Goal: Entertainment & Leisure: Consume media (video, audio)

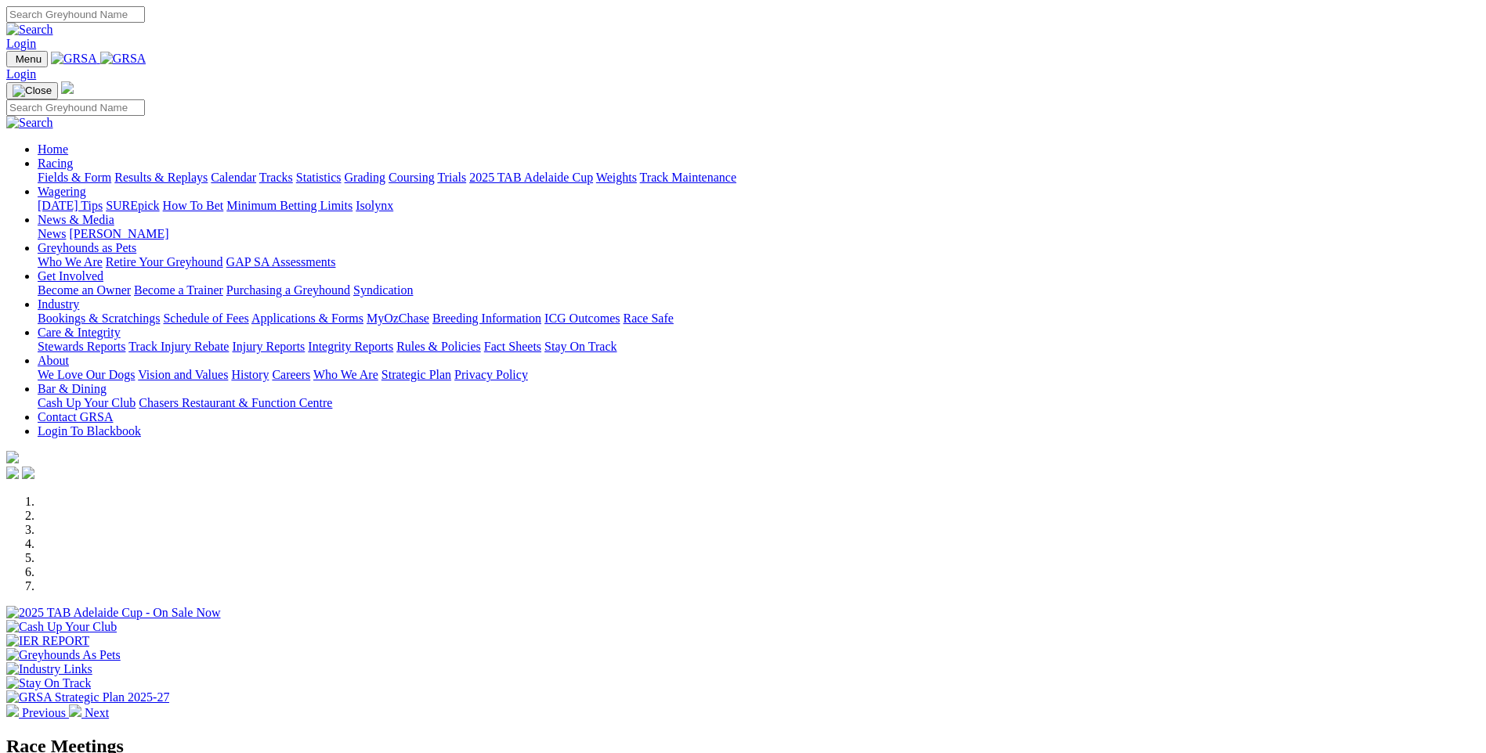
click at [256, 171] on link "Calendar" at bounding box center [233, 177] width 45 height 13
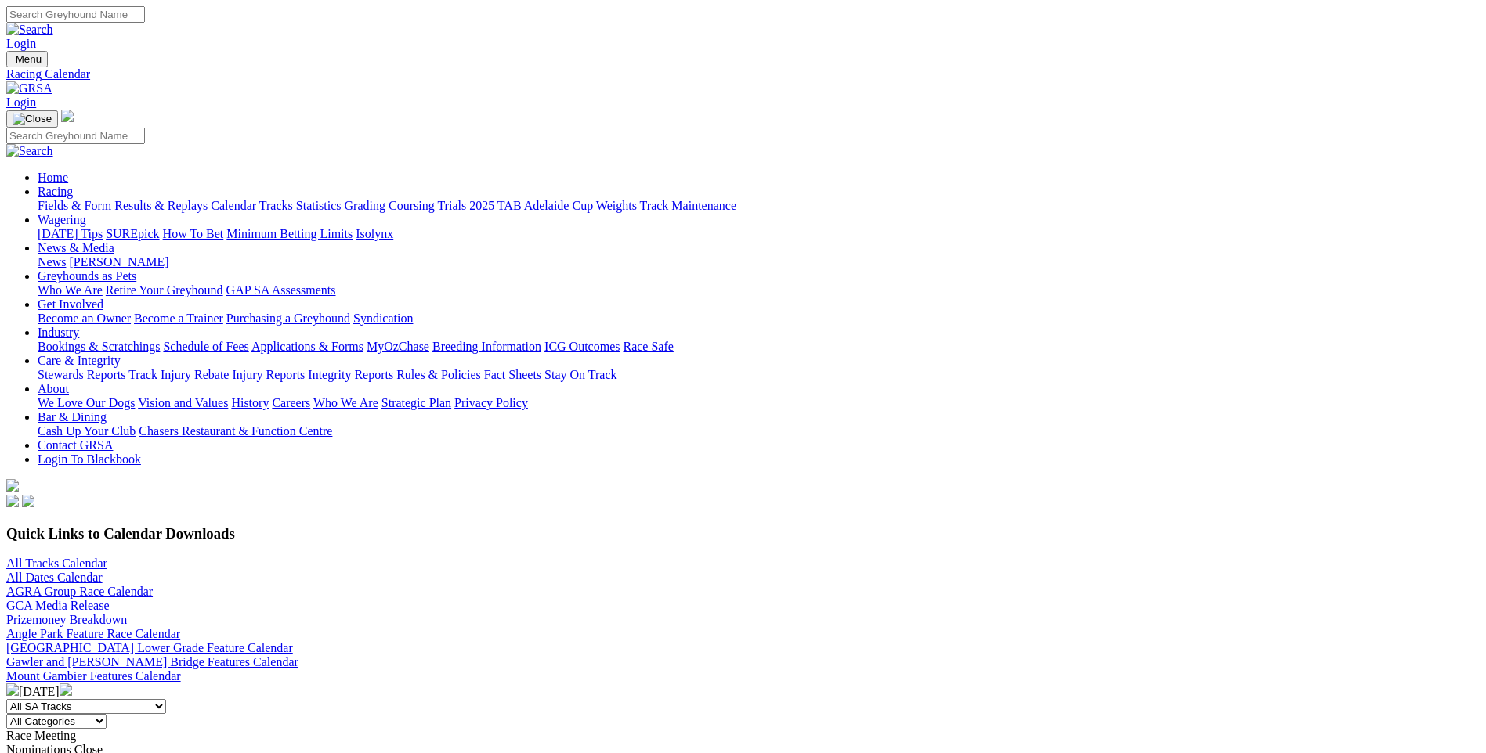
click at [111, 199] on link "Fields & Form" at bounding box center [75, 205] width 74 height 13
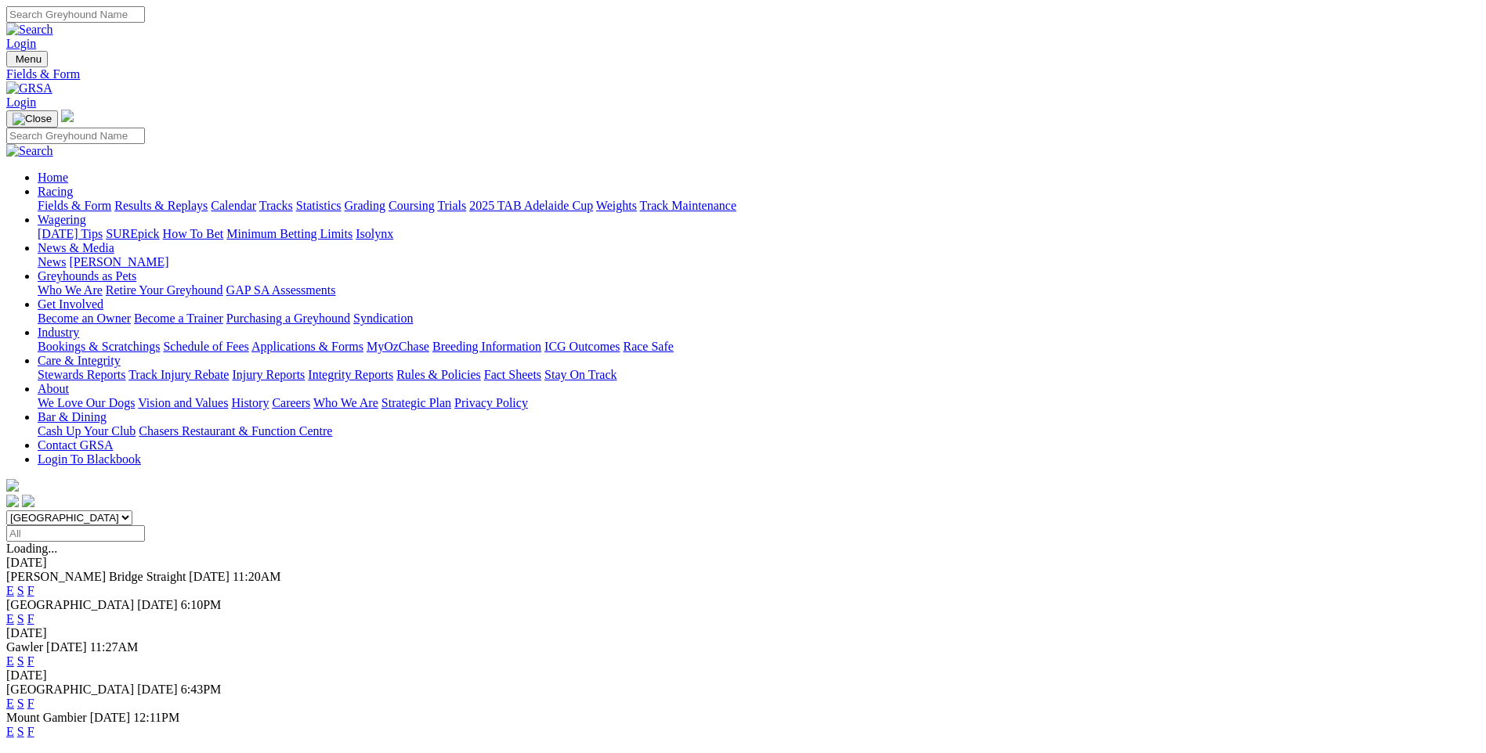
click at [208, 199] on link "Results & Replays" at bounding box center [160, 205] width 93 height 13
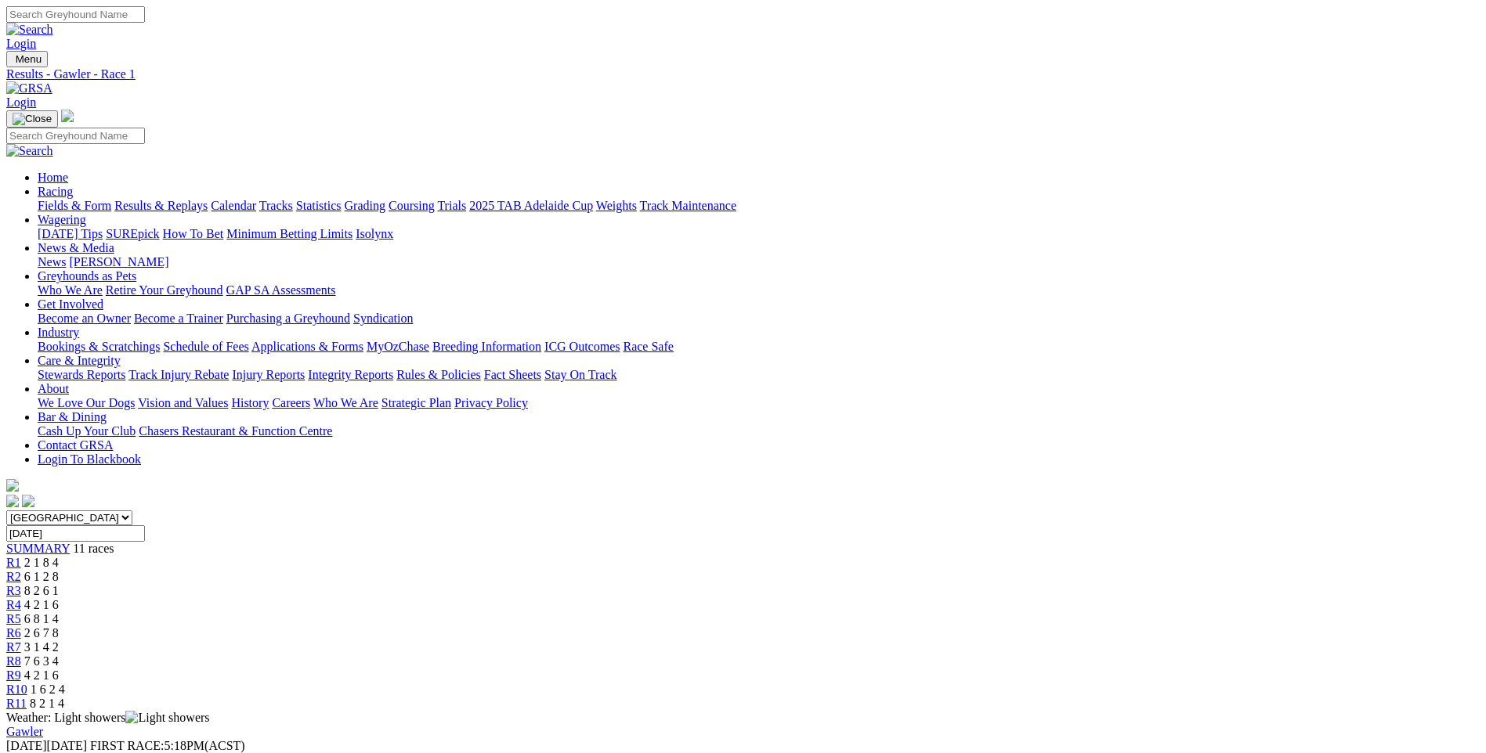
scroll to position [313, 0]
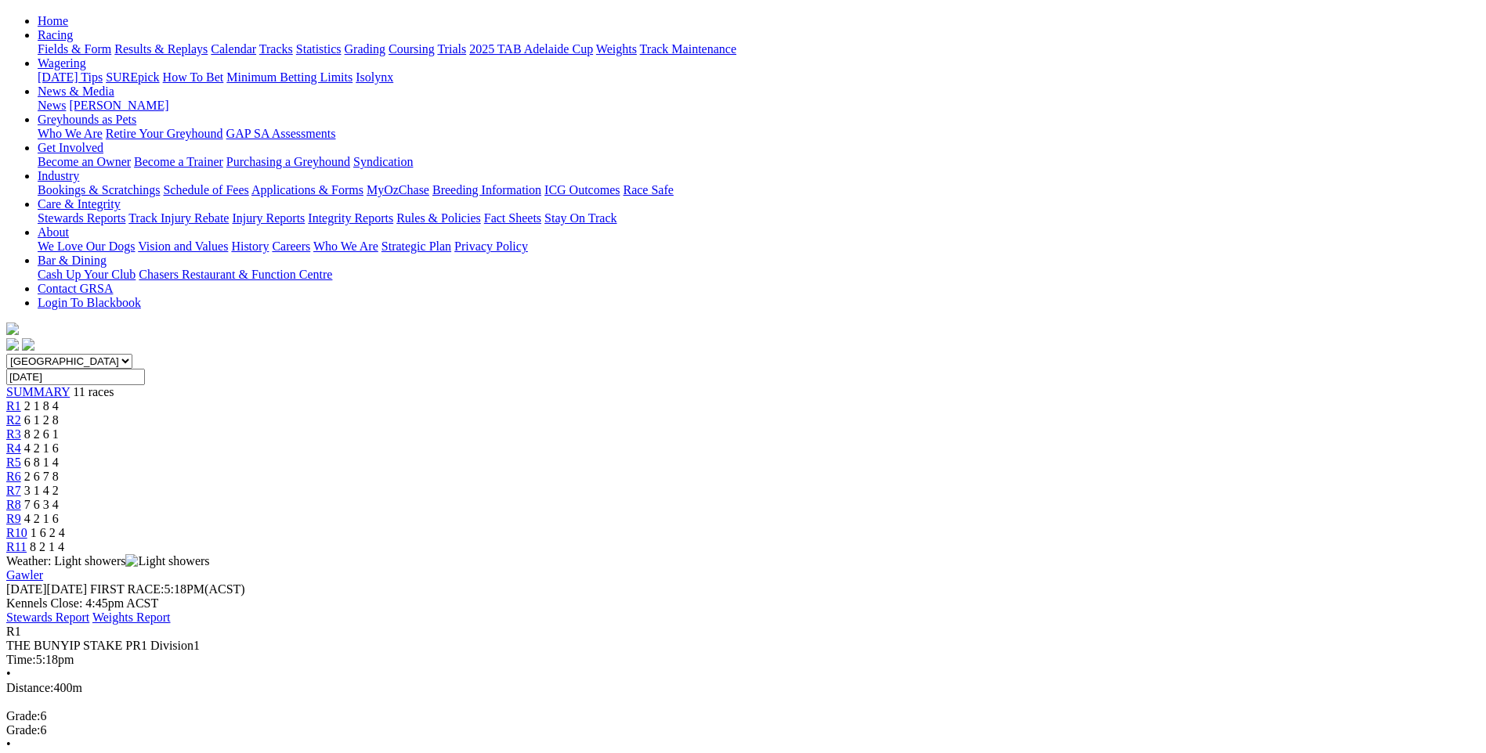
click at [59, 414] on span "6 1 2 8" at bounding box center [41, 420] width 34 height 13
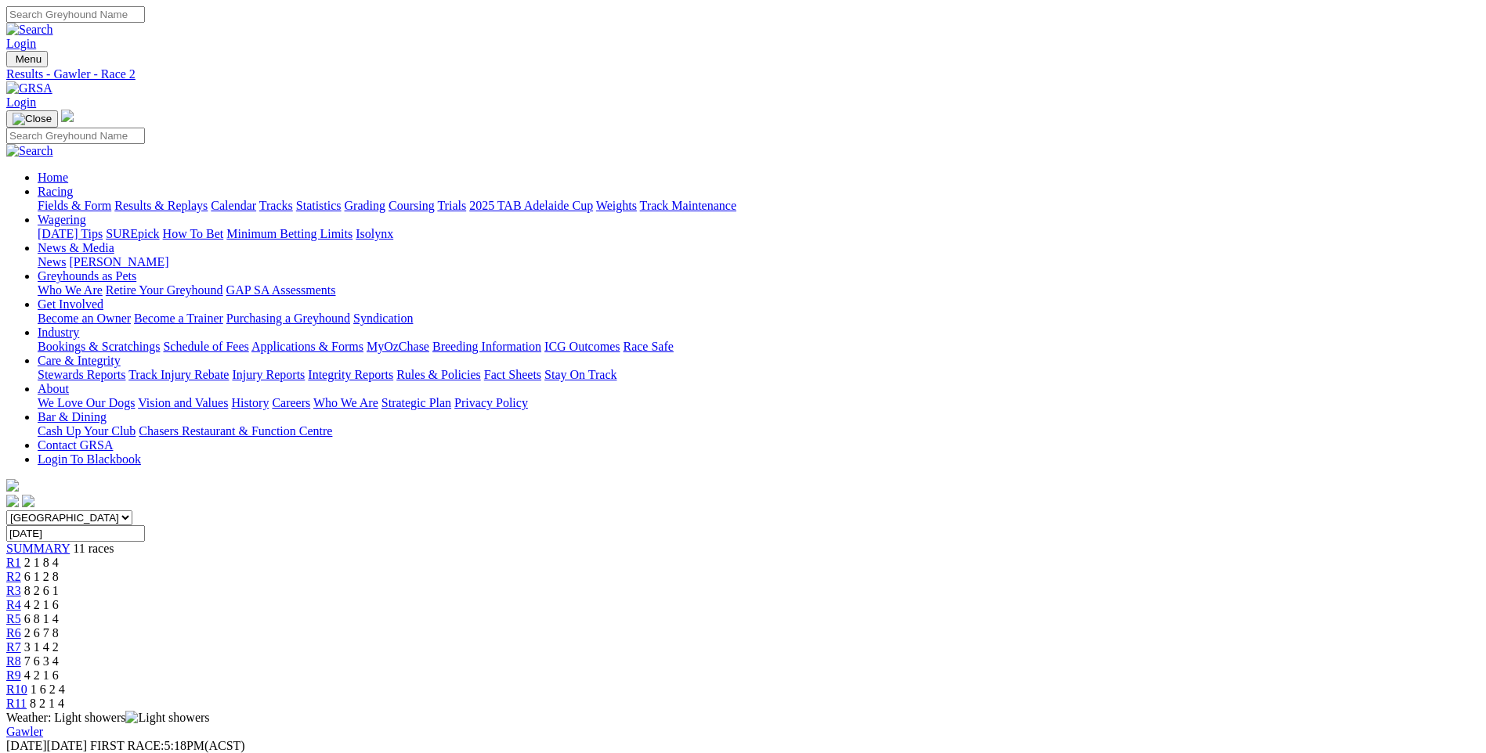
scroll to position [157, 0]
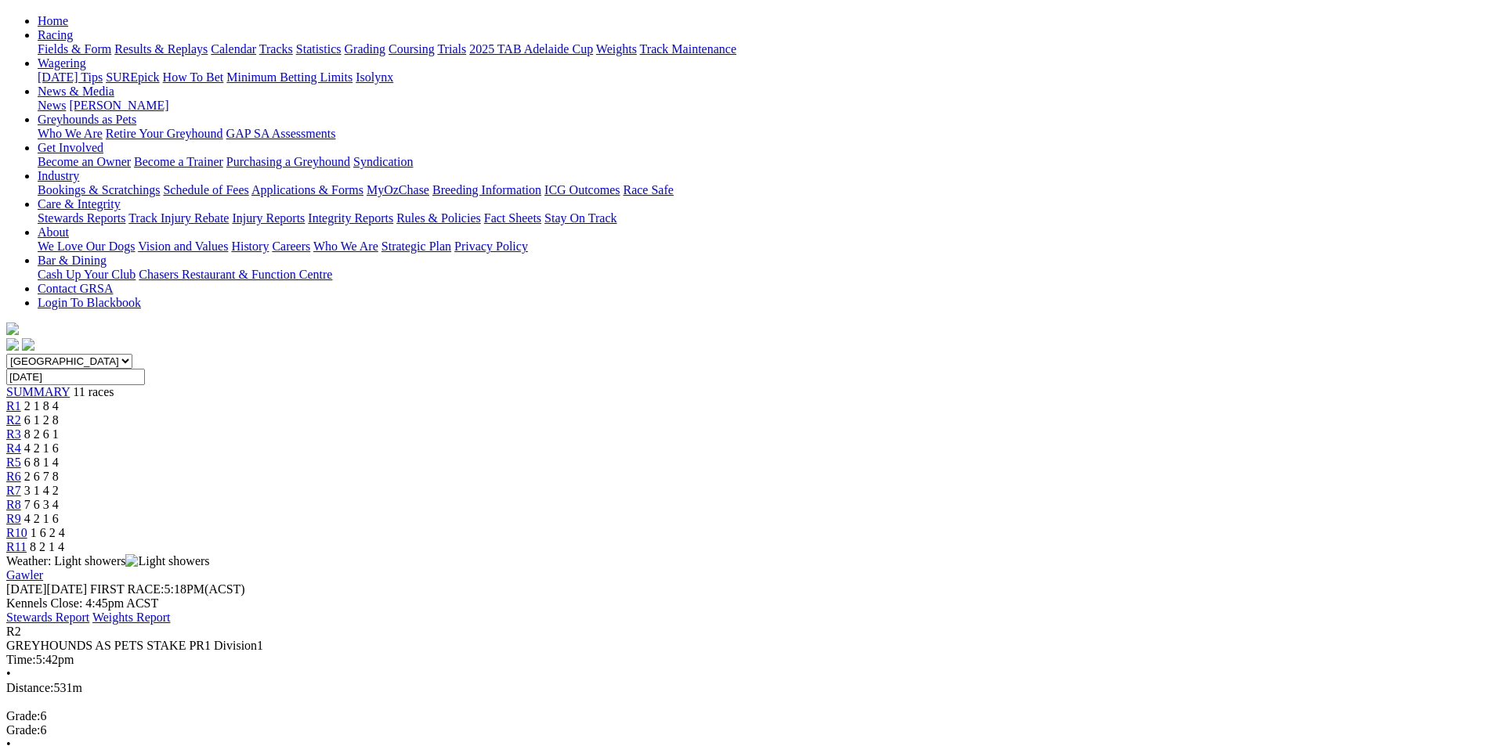
click at [21, 428] on span "R3" at bounding box center [13, 434] width 15 height 13
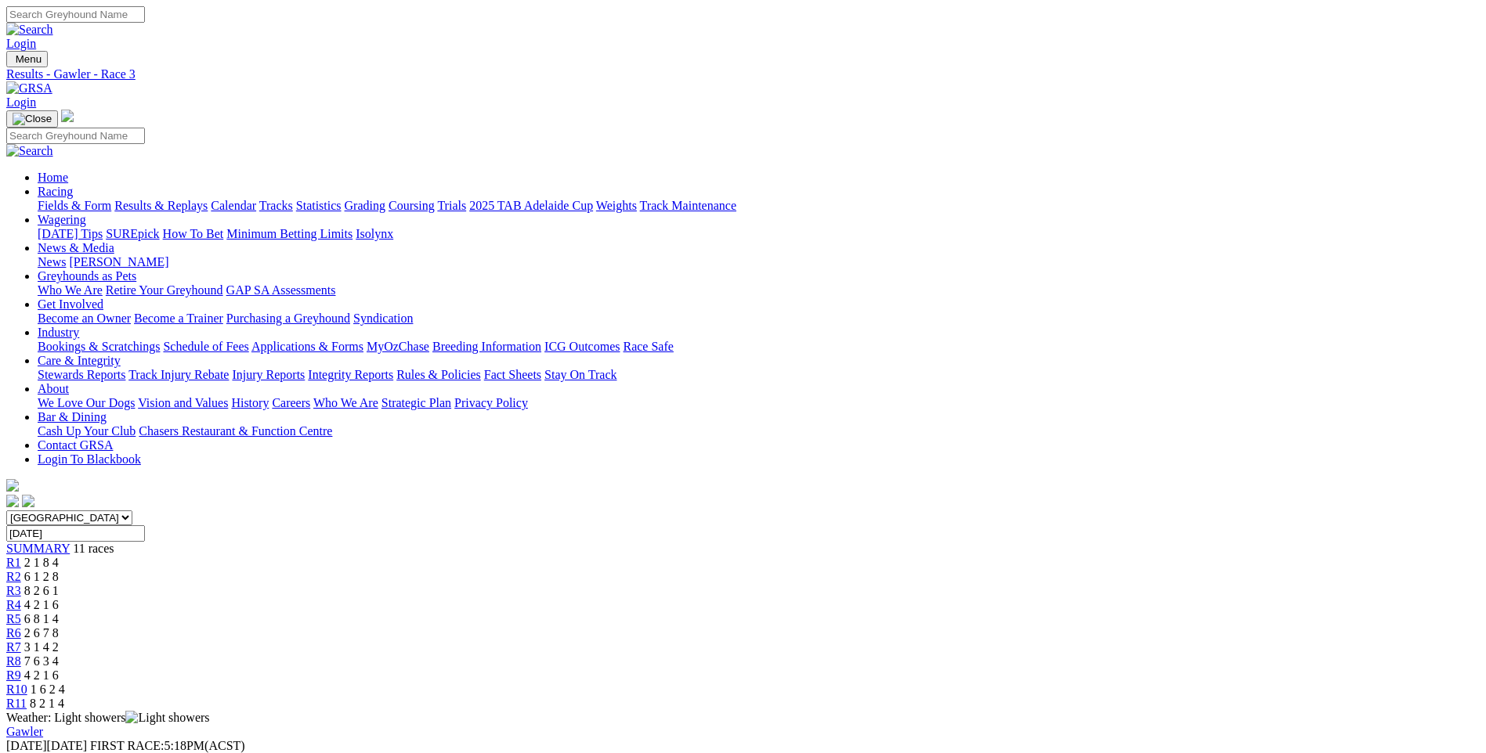
scroll to position [157, 0]
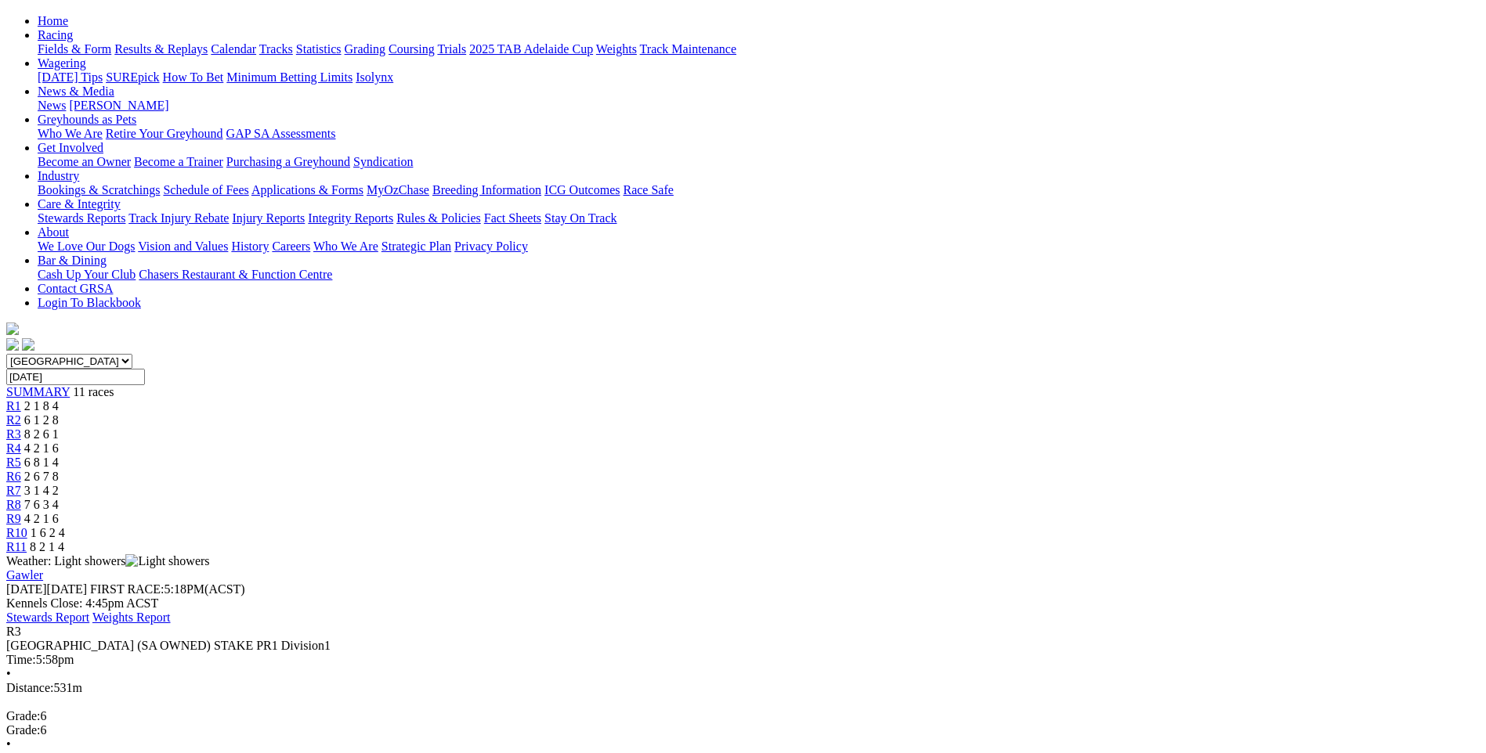
click at [59, 442] on span "4 2 1 6" at bounding box center [41, 448] width 34 height 13
